Goal: Task Accomplishment & Management: Use online tool/utility

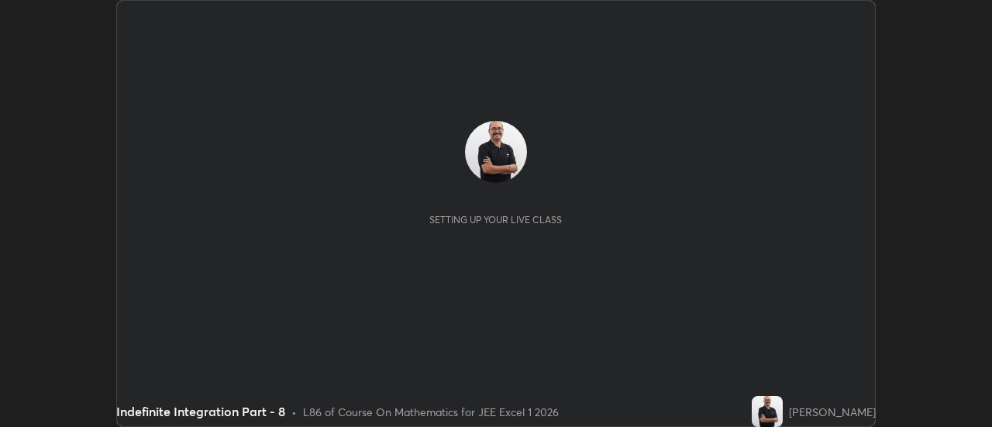
scroll to position [427, 991]
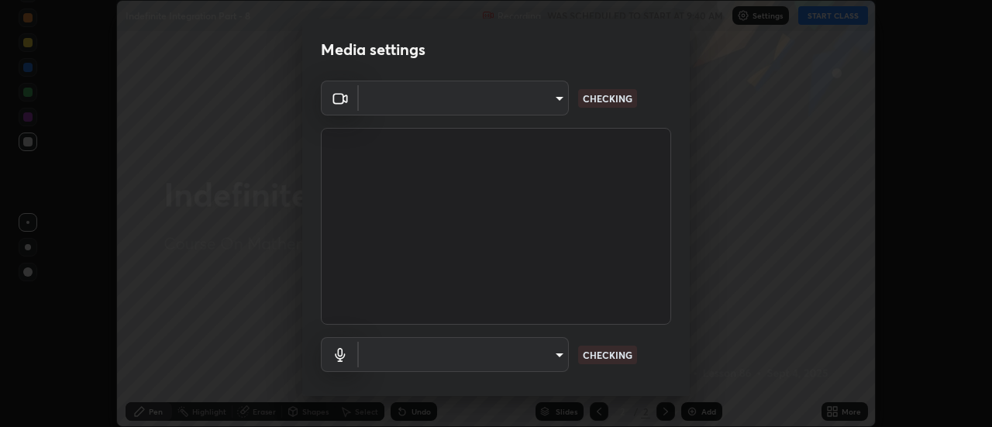
type input "4eebad9fb2b760257747d3faba0537f77ebfd590b97cb0ff6e10e17389be776b"
type input "default"
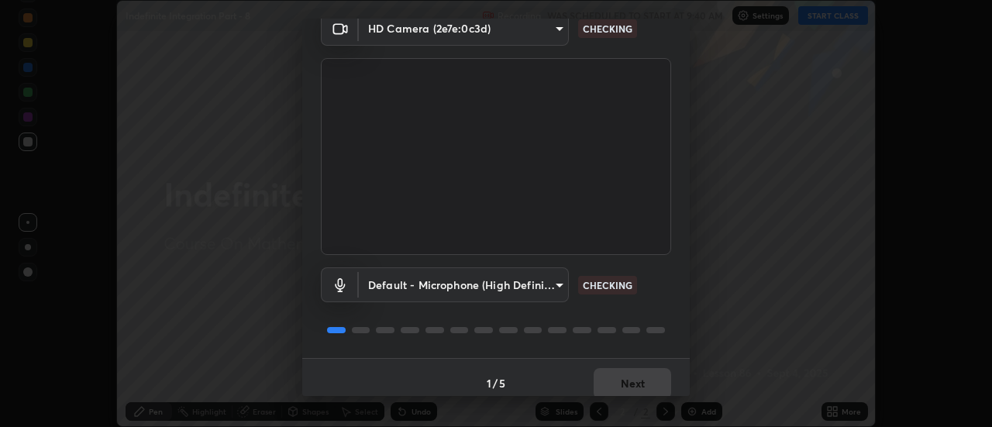
scroll to position [81, 0]
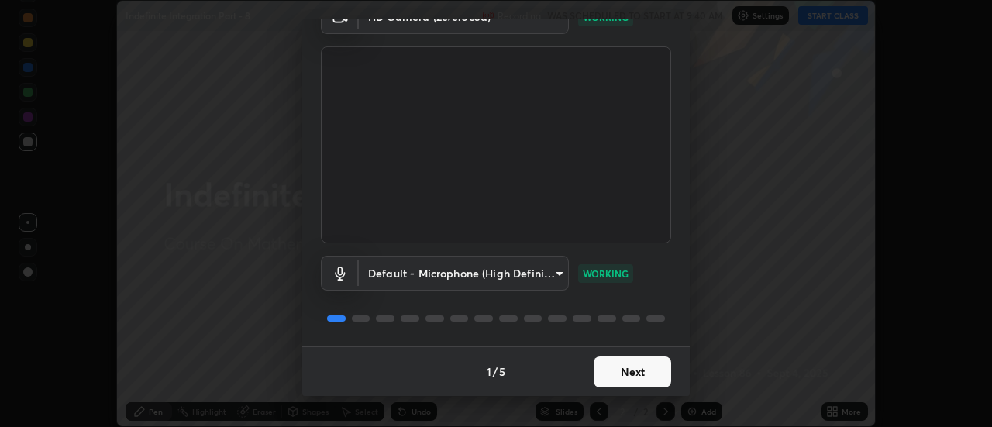
click at [639, 377] on button "Next" at bounding box center [633, 372] width 78 height 31
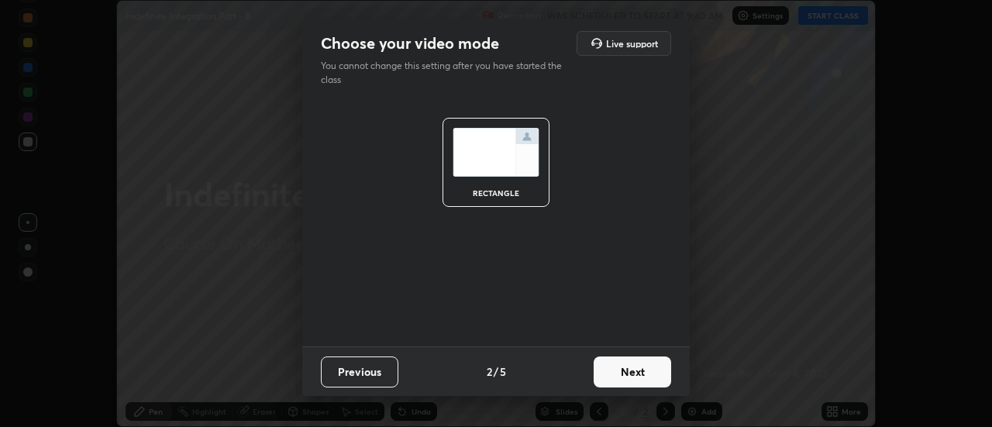
click at [651, 377] on button "Next" at bounding box center [633, 372] width 78 height 31
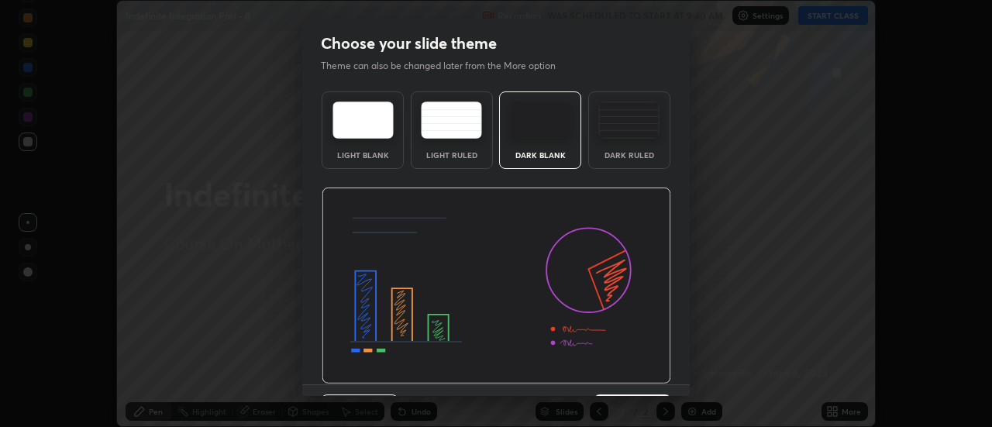
scroll to position [38, 0]
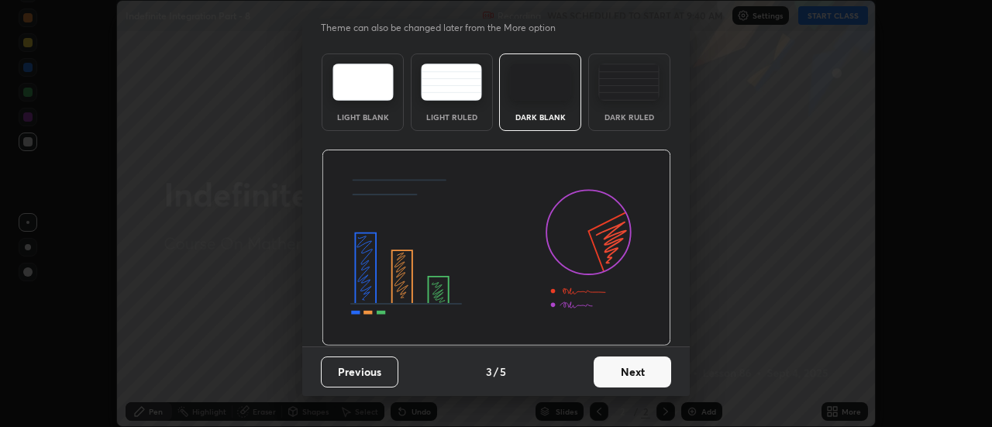
click at [619, 371] on button "Next" at bounding box center [633, 372] width 78 height 31
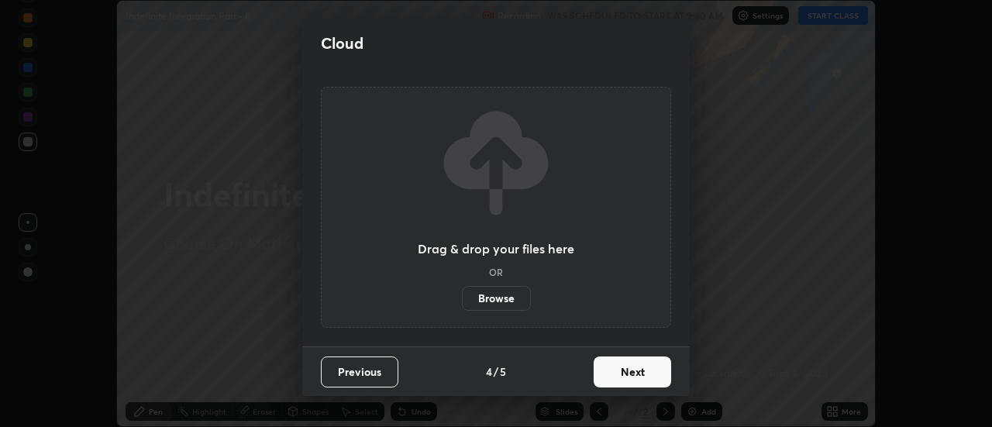
click at [626, 376] on button "Next" at bounding box center [633, 372] width 78 height 31
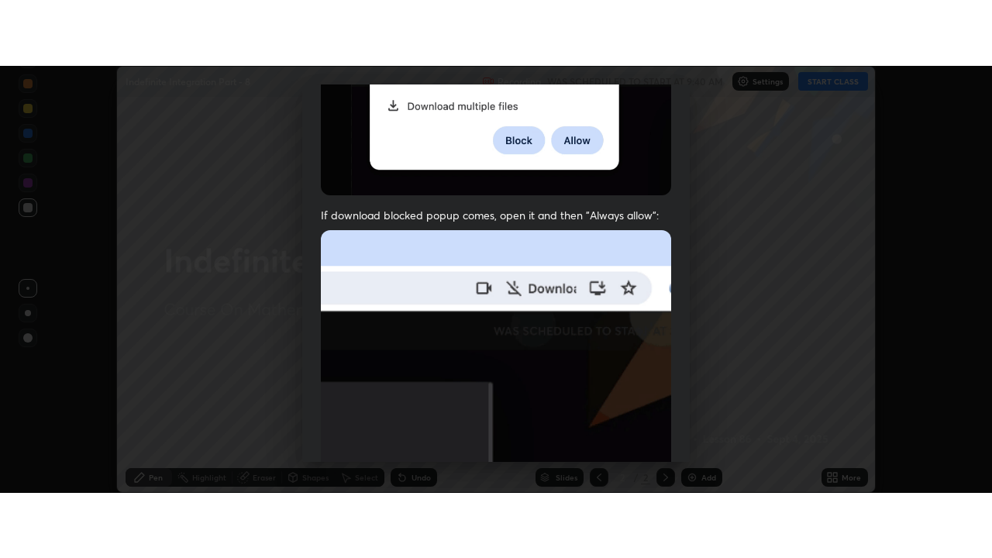
scroll to position [398, 0]
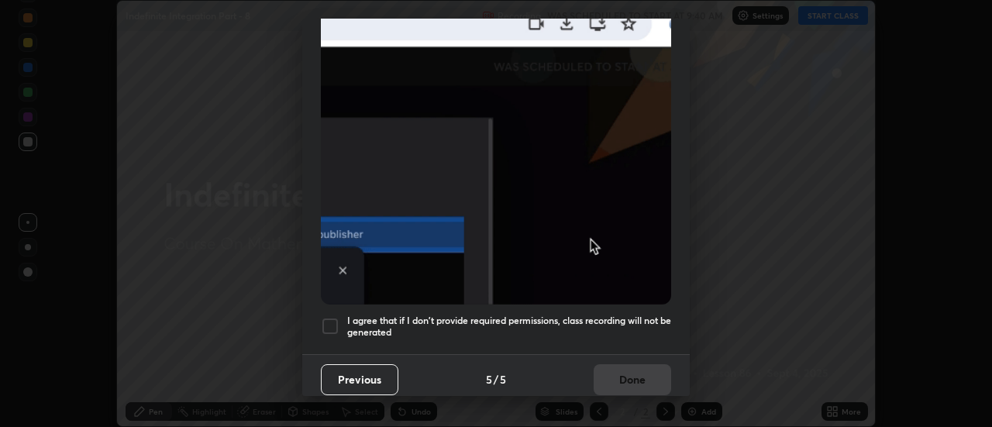
click at [329, 321] on div at bounding box center [330, 326] width 19 height 19
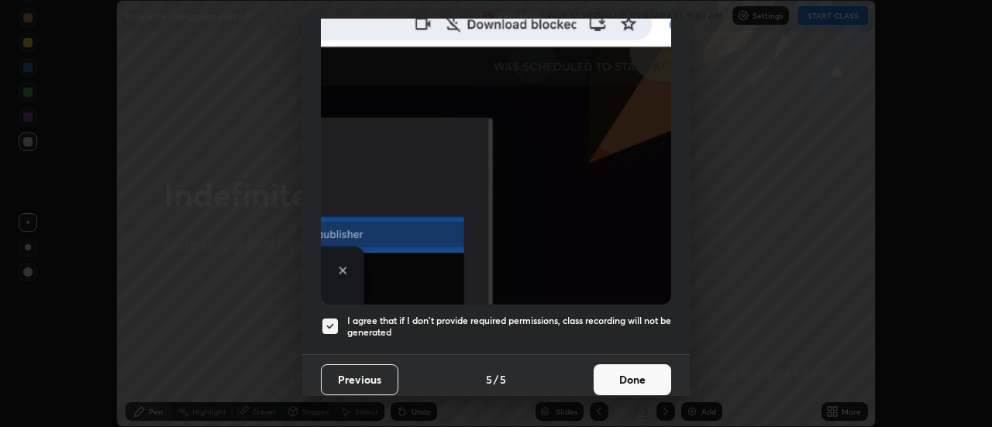
click at [631, 381] on button "Done" at bounding box center [633, 379] width 78 height 31
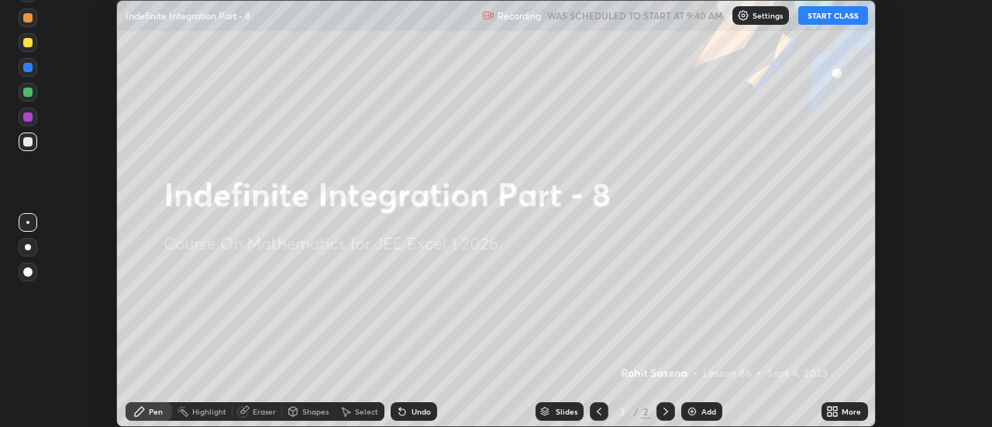
click at [845, 16] on button "START CLASS" at bounding box center [833, 15] width 70 height 19
click at [837, 414] on icon at bounding box center [836, 414] width 4 height 4
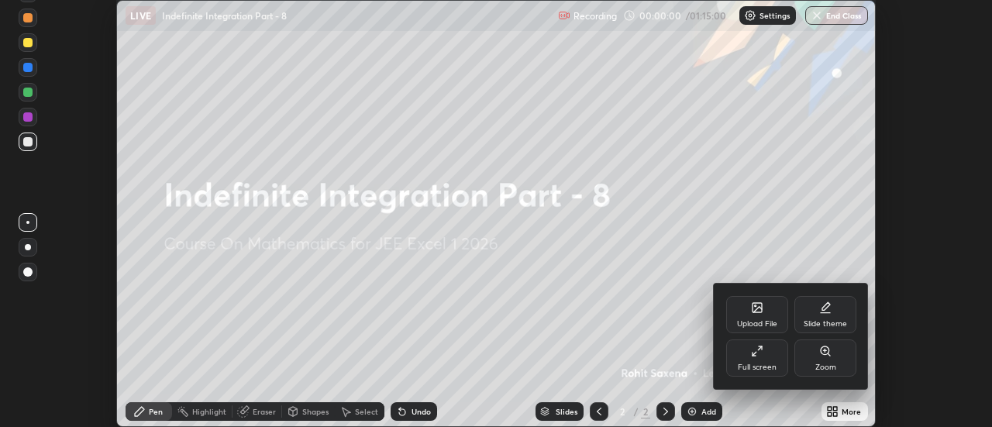
click at [762, 357] on div "Full screen" at bounding box center [757, 357] width 62 height 37
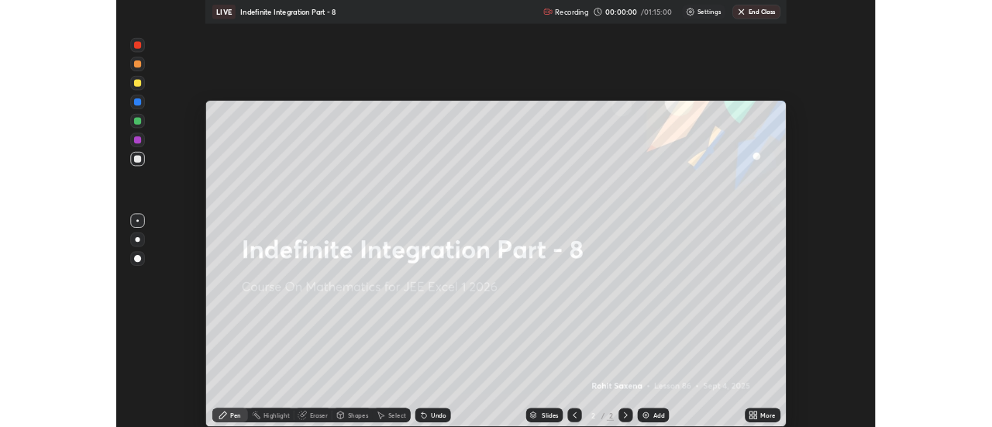
scroll to position [558, 992]
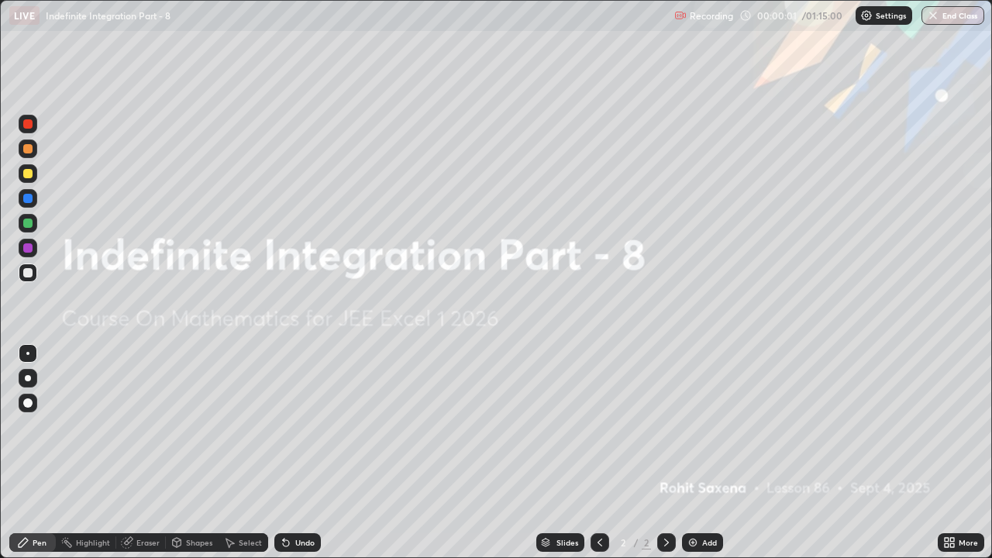
click at [702, 426] on div "Add" at bounding box center [709, 543] width 15 height 8
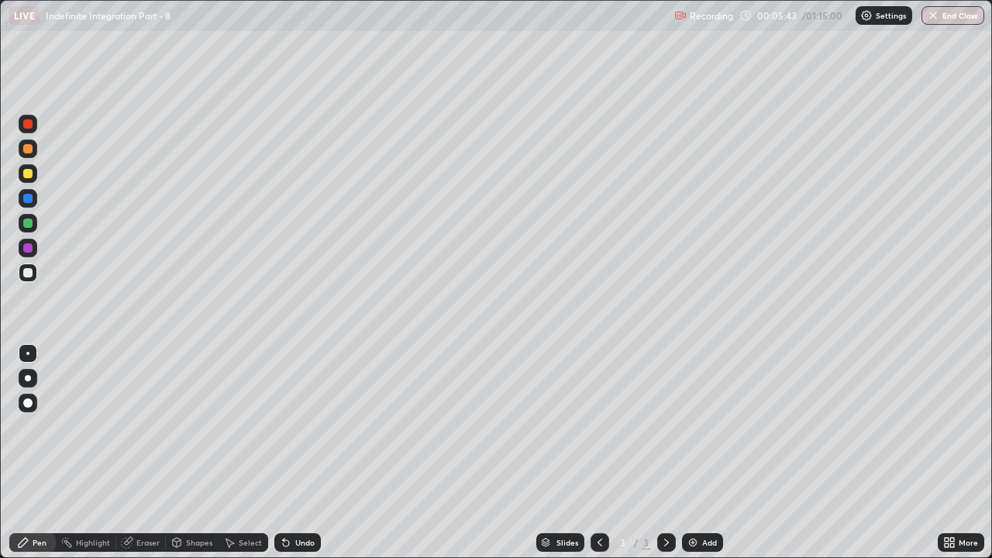
click at [46, 323] on div "Erase all" at bounding box center [27, 279] width 37 height 496
click at [29, 174] on div at bounding box center [27, 173] width 9 height 9
click at [26, 272] on div at bounding box center [27, 272] width 9 height 9
click at [698, 426] on div "Add" at bounding box center [702, 542] width 41 height 19
click at [29, 174] on div at bounding box center [27, 173] width 9 height 9
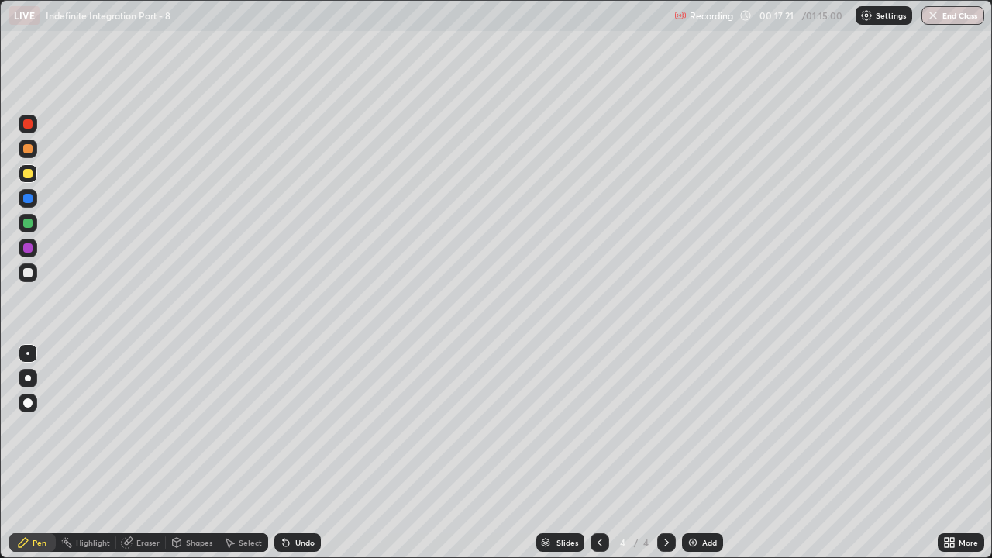
click at [298, 426] on div "Undo" at bounding box center [304, 543] width 19 height 8
click at [299, 426] on div "Undo" at bounding box center [297, 542] width 47 height 19
click at [705, 426] on div "Add" at bounding box center [709, 543] width 15 height 8
click at [32, 273] on div at bounding box center [27, 272] width 9 height 9
click at [26, 151] on div at bounding box center [27, 148] width 9 height 9
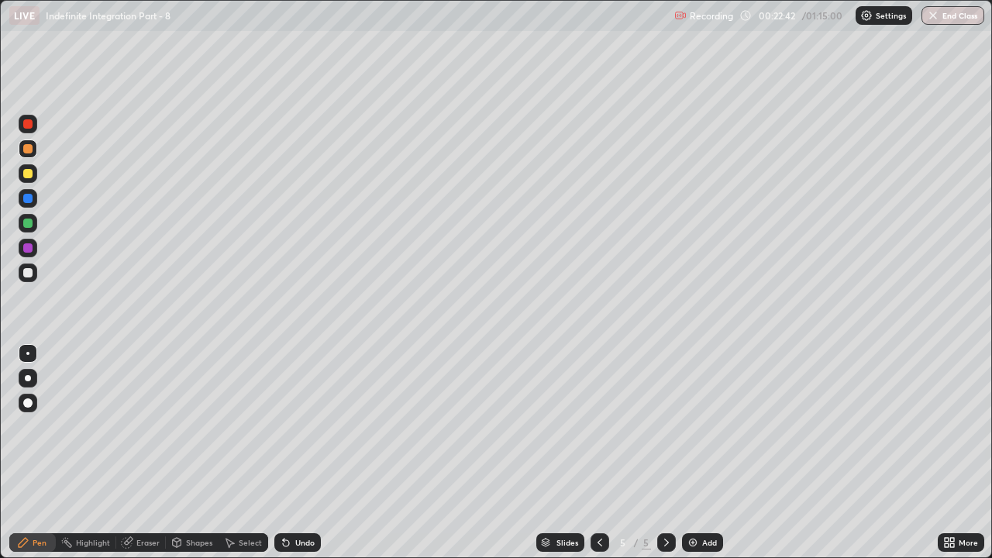
click at [295, 426] on div "Undo" at bounding box center [304, 543] width 19 height 8
click at [298, 426] on div "Undo" at bounding box center [297, 542] width 47 height 19
click at [304, 426] on div "Undo" at bounding box center [304, 543] width 19 height 8
click at [308, 426] on div "Undo" at bounding box center [297, 542] width 47 height 19
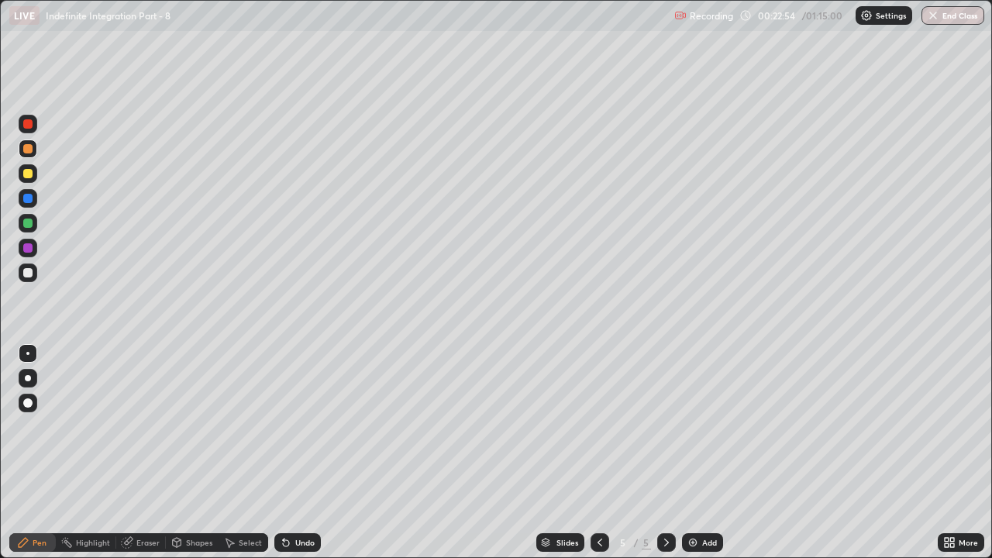
click at [308, 426] on div "Undo" at bounding box center [297, 542] width 47 height 19
click at [305, 426] on div "Undo" at bounding box center [304, 543] width 19 height 8
click at [308, 426] on div "Undo" at bounding box center [297, 542] width 47 height 19
click at [31, 277] on div at bounding box center [28, 273] width 19 height 19
click at [28, 151] on div at bounding box center [27, 148] width 9 height 9
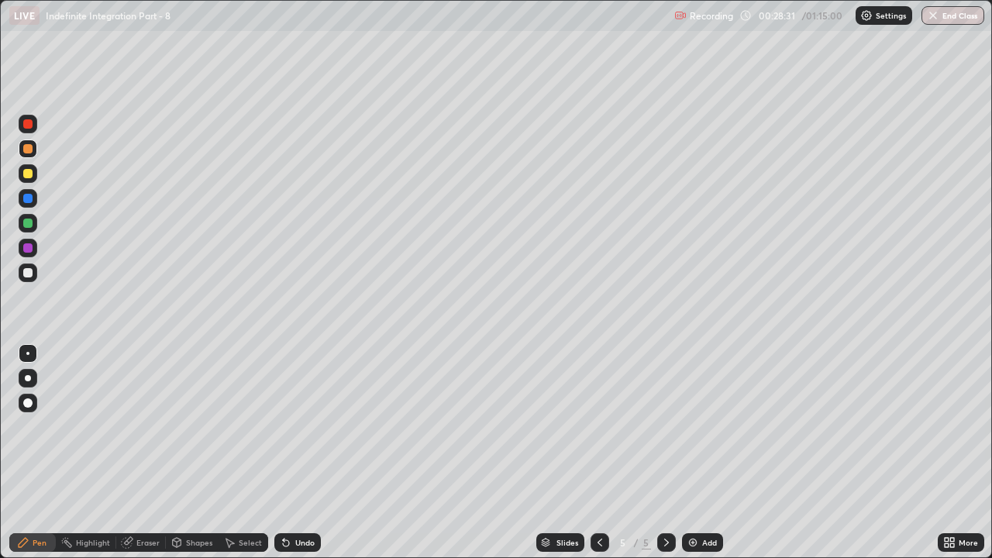
click at [30, 229] on div at bounding box center [28, 223] width 19 height 19
click at [303, 426] on div "Undo" at bounding box center [304, 543] width 19 height 8
click at [301, 426] on div "Undo" at bounding box center [304, 543] width 19 height 8
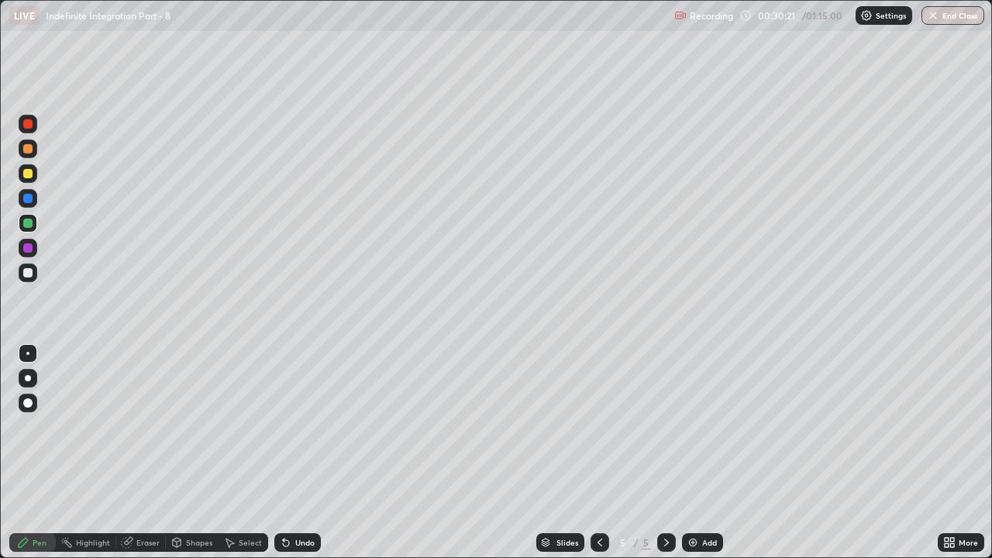
click at [301, 426] on div "Undo" at bounding box center [304, 543] width 19 height 8
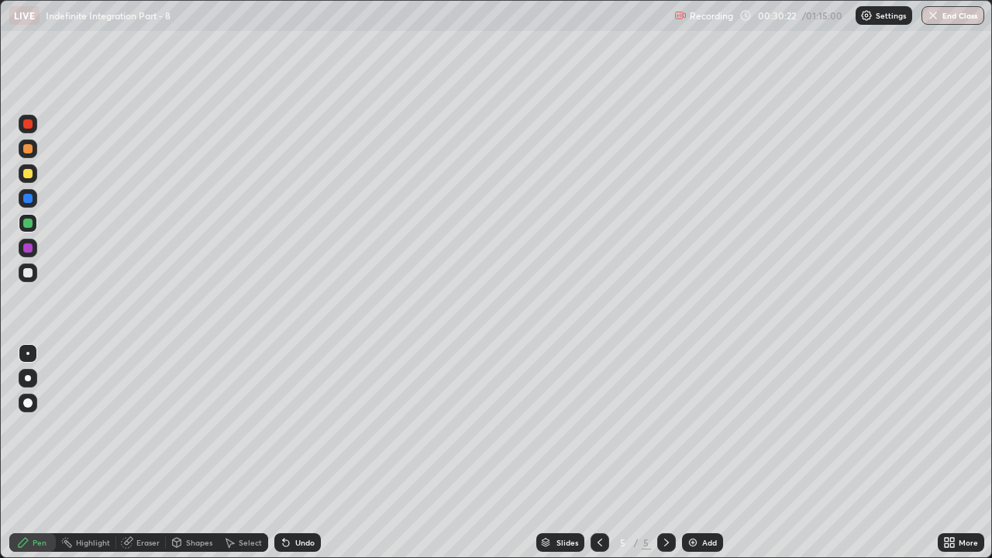
click at [301, 426] on div "Undo" at bounding box center [304, 543] width 19 height 8
click at [301, 426] on div "Undo" at bounding box center [297, 542] width 47 height 19
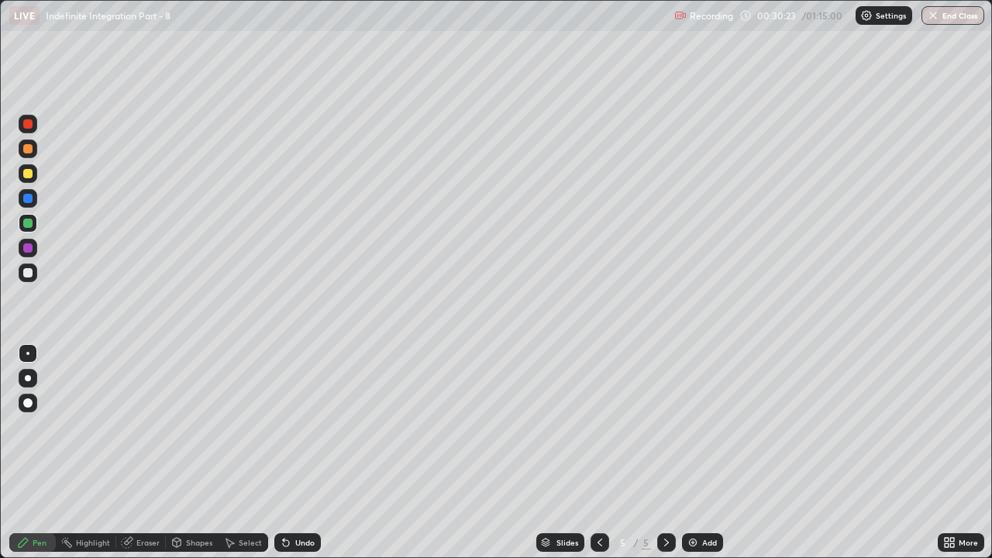
click at [301, 426] on div "Undo" at bounding box center [297, 542] width 47 height 19
click at [305, 426] on div "Undo" at bounding box center [304, 543] width 19 height 8
click at [29, 274] on div at bounding box center [27, 272] width 9 height 9
click at [30, 171] on div at bounding box center [27, 173] width 9 height 9
click at [309, 426] on div "Undo" at bounding box center [297, 542] width 47 height 19
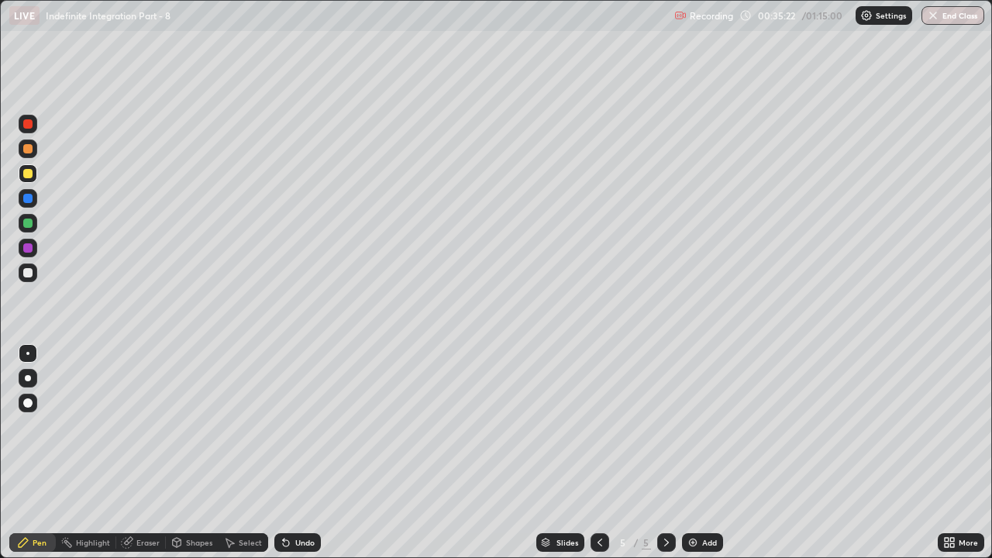
click at [304, 426] on div "Undo" at bounding box center [304, 543] width 19 height 8
click at [29, 198] on div at bounding box center [27, 198] width 9 height 9
click at [705, 426] on div "Add" at bounding box center [709, 543] width 15 height 8
click at [29, 273] on div at bounding box center [27, 272] width 9 height 9
click at [32, 180] on div at bounding box center [28, 173] width 19 height 19
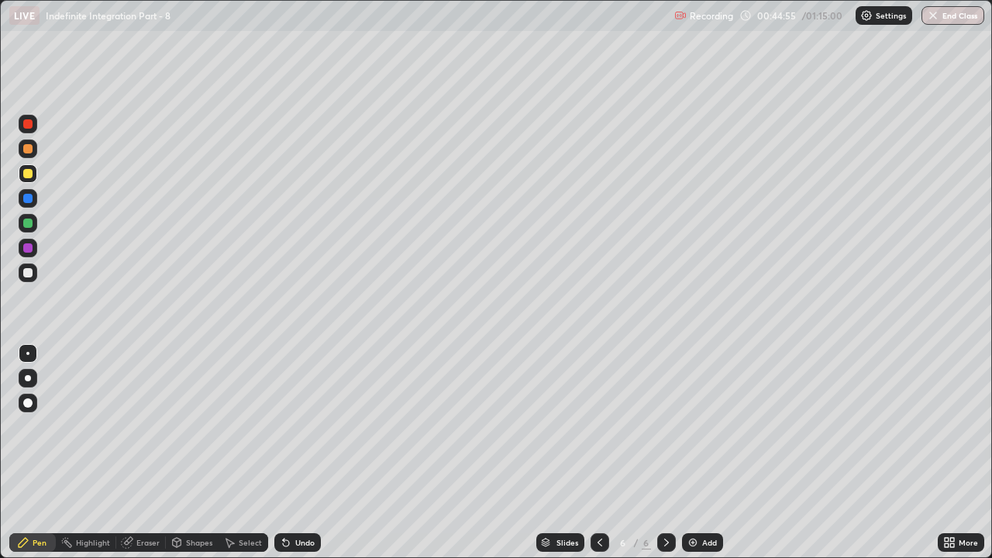
click at [302, 426] on div "Undo" at bounding box center [304, 543] width 19 height 8
click at [302, 426] on div "Undo" at bounding box center [297, 542] width 47 height 19
click at [302, 426] on div "Undo" at bounding box center [304, 543] width 19 height 8
click at [29, 275] on div at bounding box center [27, 272] width 9 height 9
click at [30, 198] on div at bounding box center [27, 198] width 9 height 9
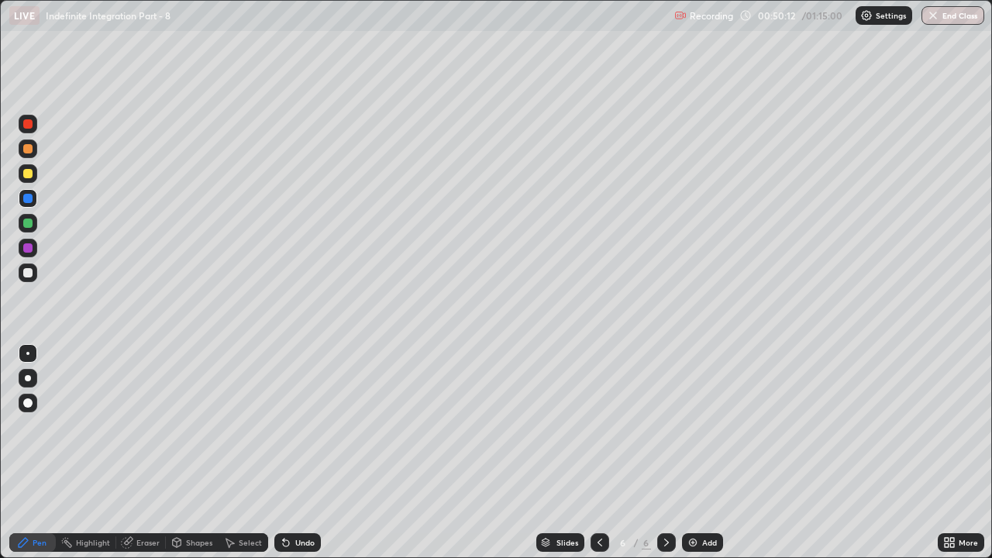
click at [38, 426] on div at bounding box center [28, 434] width 25 height 186
click at [28, 174] on div at bounding box center [27, 173] width 9 height 9
click at [295, 426] on div "Undo" at bounding box center [297, 542] width 47 height 19
click at [41, 324] on div "Erase all" at bounding box center [27, 279] width 37 height 496
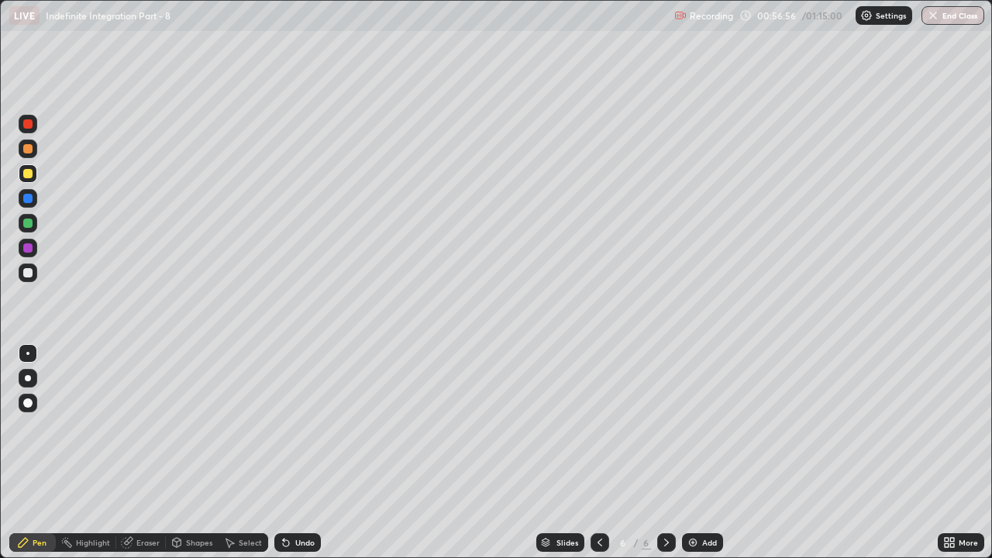
click at [702, 426] on div "Add" at bounding box center [709, 543] width 15 height 8
click at [35, 279] on div at bounding box center [28, 273] width 19 height 19
click at [34, 154] on div at bounding box center [28, 149] width 19 height 19
click at [30, 223] on div at bounding box center [27, 223] width 9 height 9
click at [140, 426] on div "Eraser" at bounding box center [147, 543] width 23 height 8
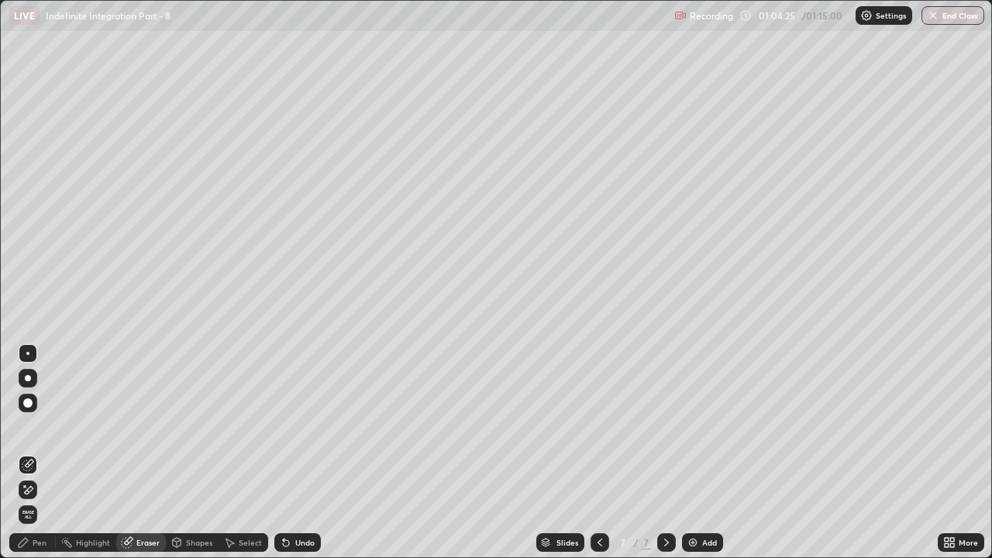
click at [47, 426] on div "Pen" at bounding box center [32, 542] width 47 height 19
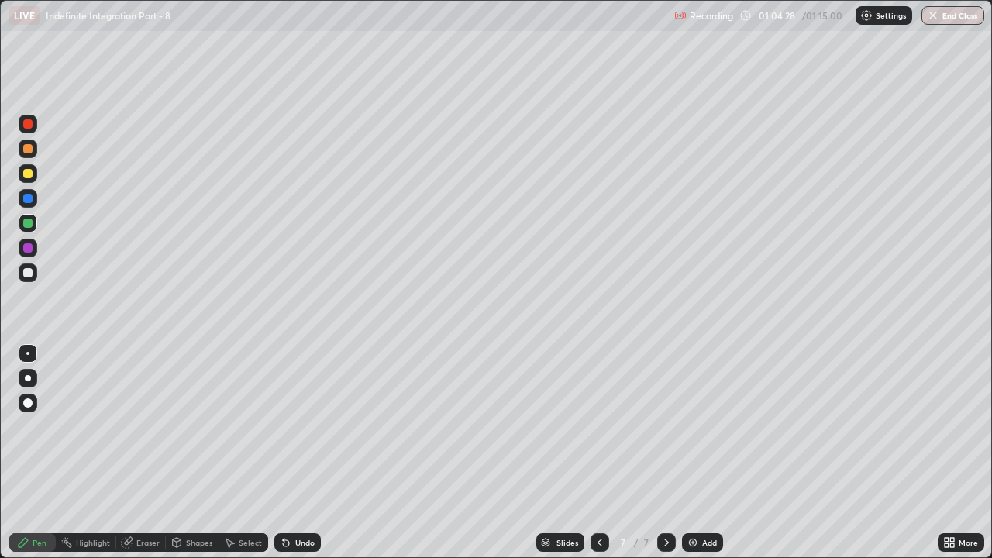
click at [150, 426] on div "Eraser" at bounding box center [147, 543] width 23 height 8
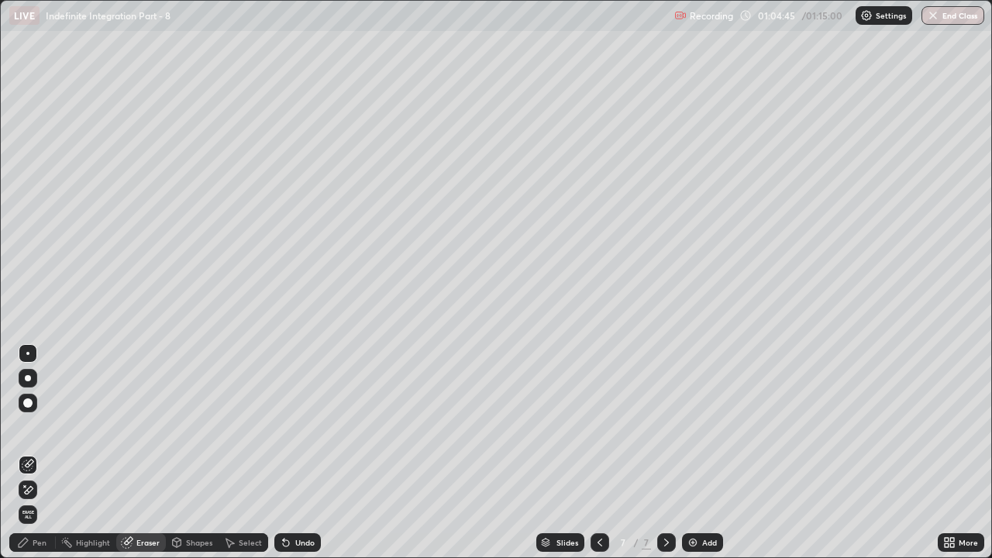
click at [44, 426] on div "Pen" at bounding box center [40, 543] width 14 height 8
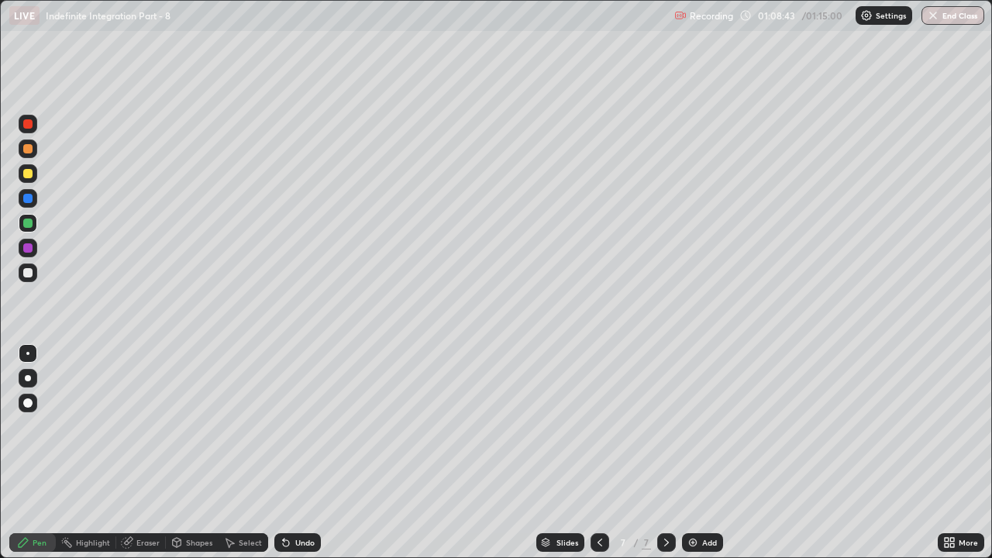
click at [29, 273] on div at bounding box center [27, 272] width 9 height 9
click at [26, 199] on div at bounding box center [27, 198] width 9 height 9
click at [29, 173] on div at bounding box center [27, 173] width 9 height 9
click at [29, 148] on div at bounding box center [27, 148] width 9 height 9
click at [963, 16] on button "End Class" at bounding box center [953, 15] width 61 height 19
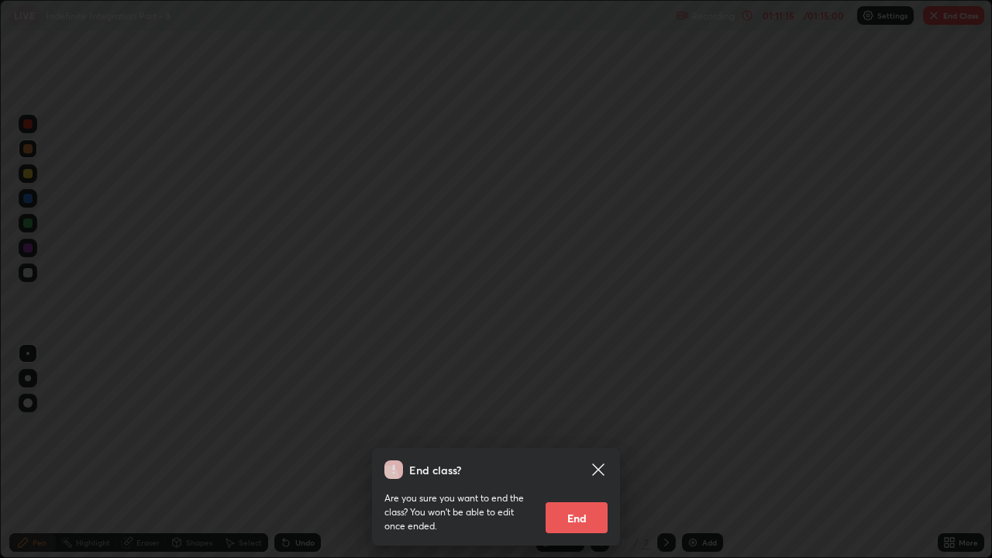
click at [587, 426] on button "End" at bounding box center [577, 517] width 62 height 31
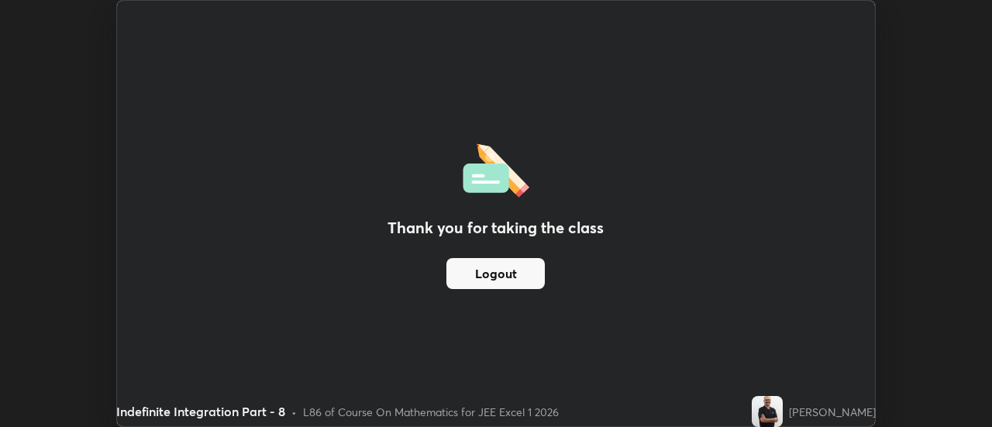
scroll to position [77083, 76518]
